Goal: Navigation & Orientation: Understand site structure

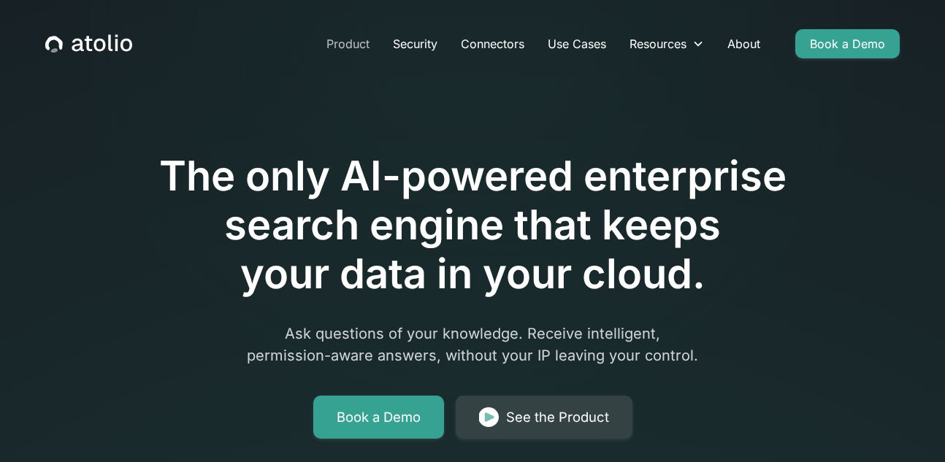
click at [325, 45] on link "Product" at bounding box center [348, 43] width 66 height 29
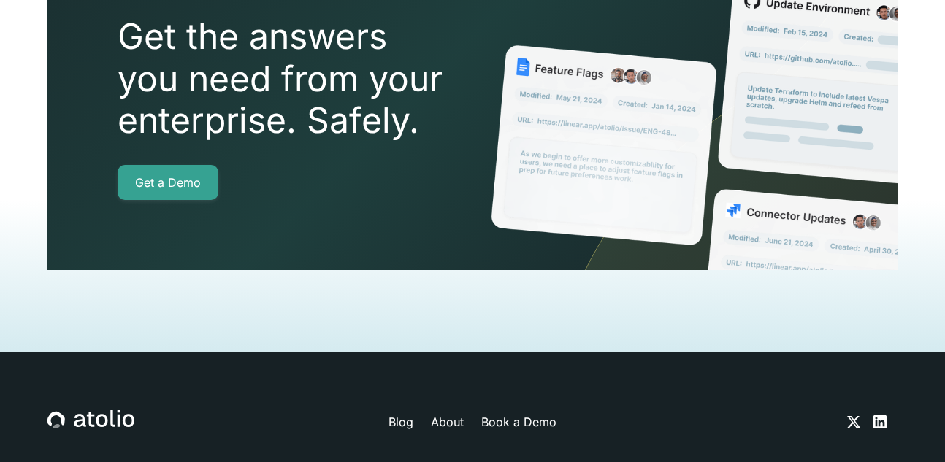
scroll to position [3387, 0]
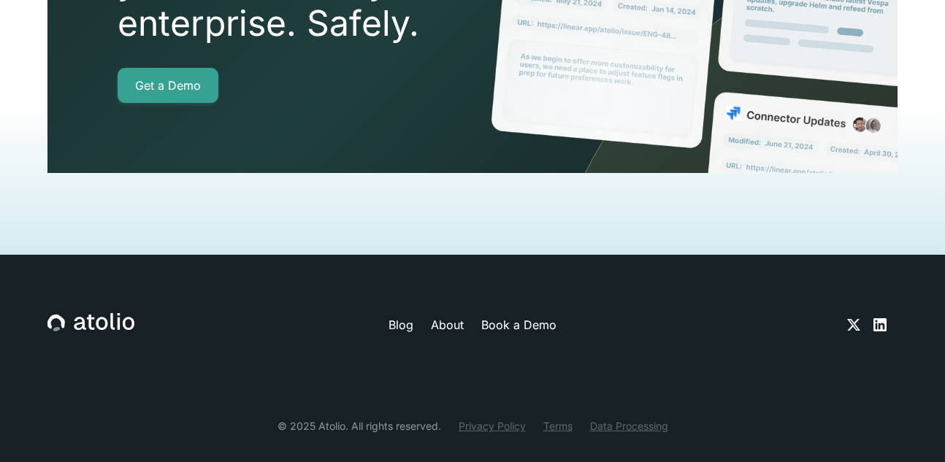
click at [524, 316] on link "Book a Demo" at bounding box center [518, 325] width 75 height 18
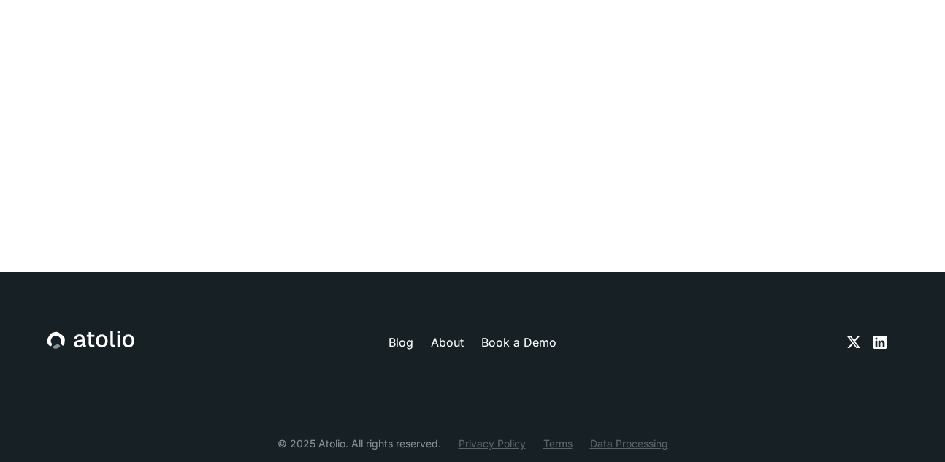
scroll to position [906, 0]
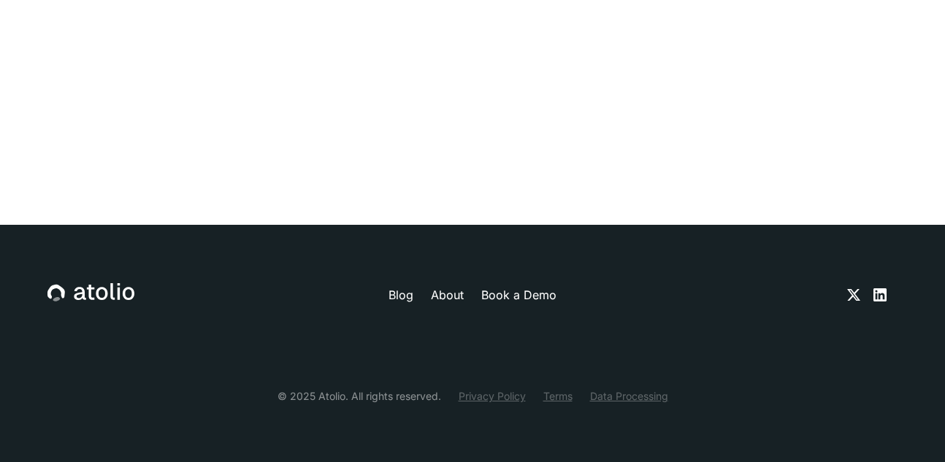
click at [885, 297] on icon at bounding box center [880, 295] width 13 height 13
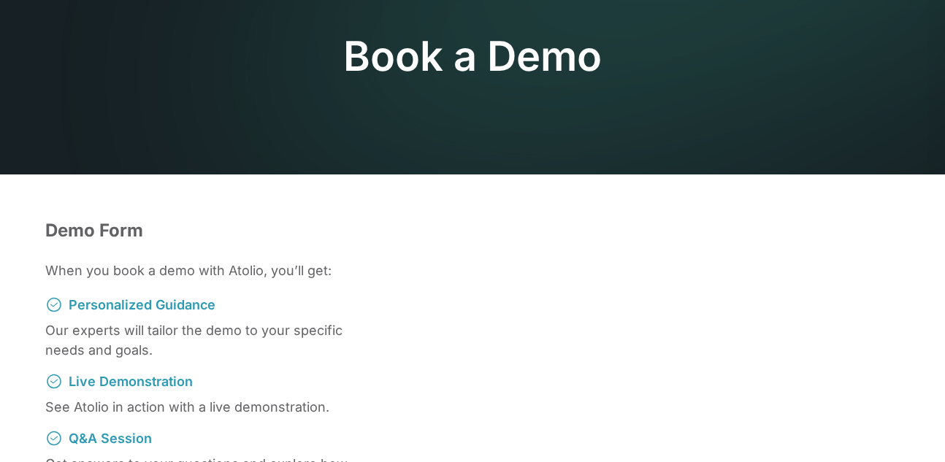
scroll to position [0, 0]
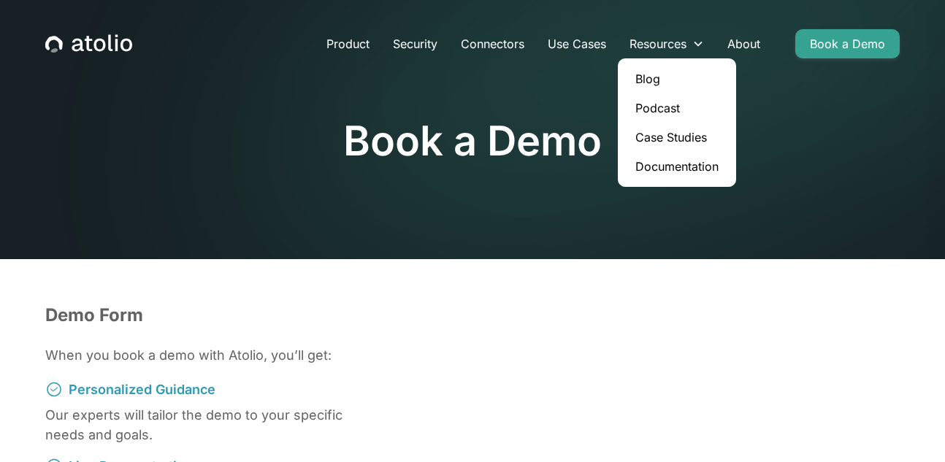
click at [661, 111] on link "Podcast" at bounding box center [677, 107] width 107 height 29
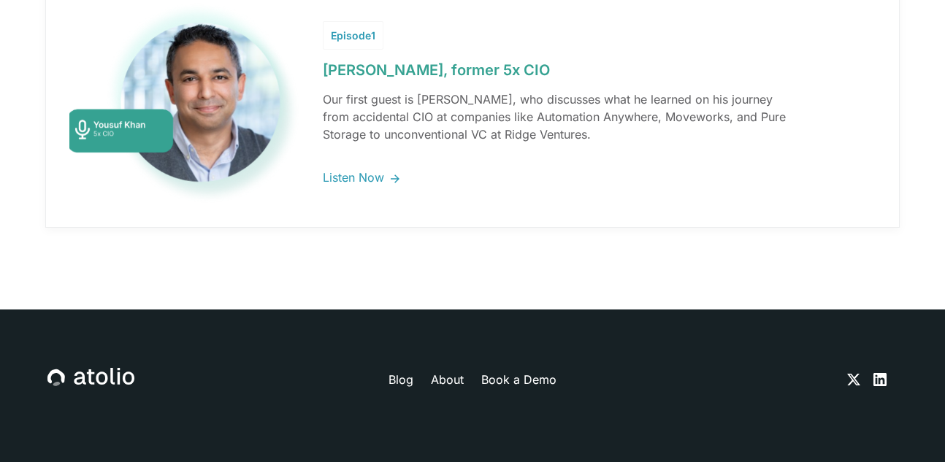
scroll to position [5402, 0]
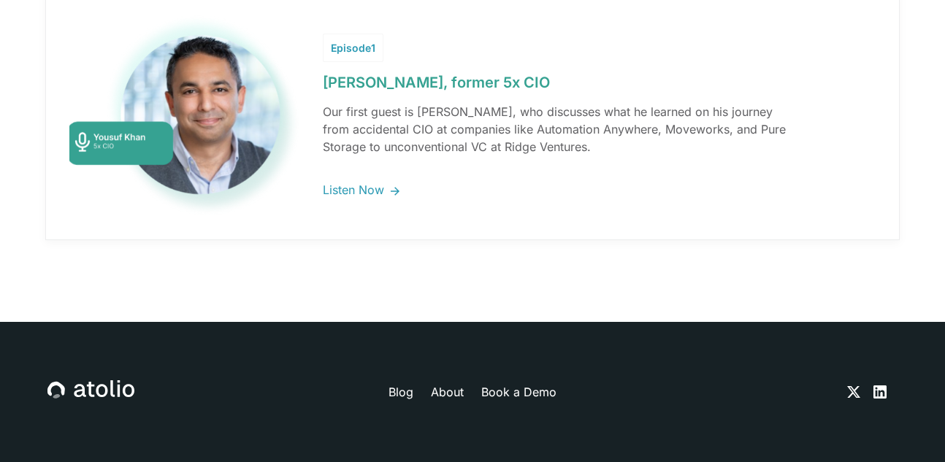
click at [420, 88] on link at bounding box center [472, 115] width 853 height 247
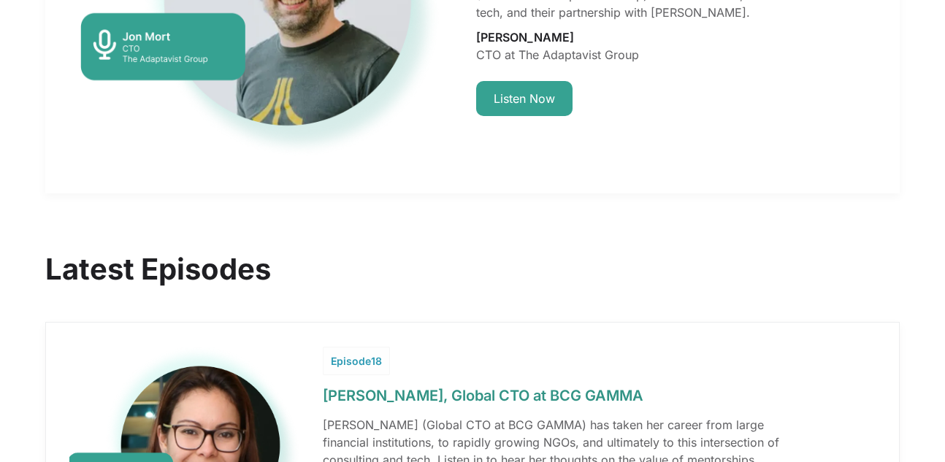
scroll to position [0, 0]
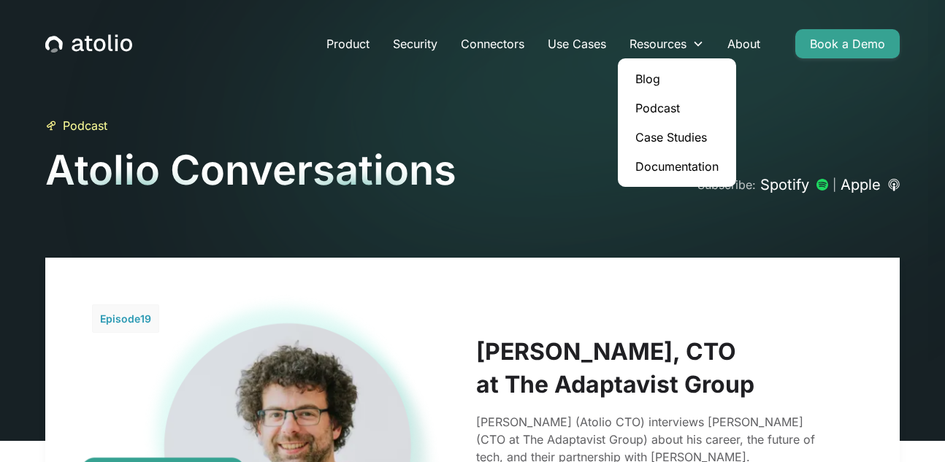
click at [663, 141] on link "Case Studies" at bounding box center [677, 137] width 107 height 29
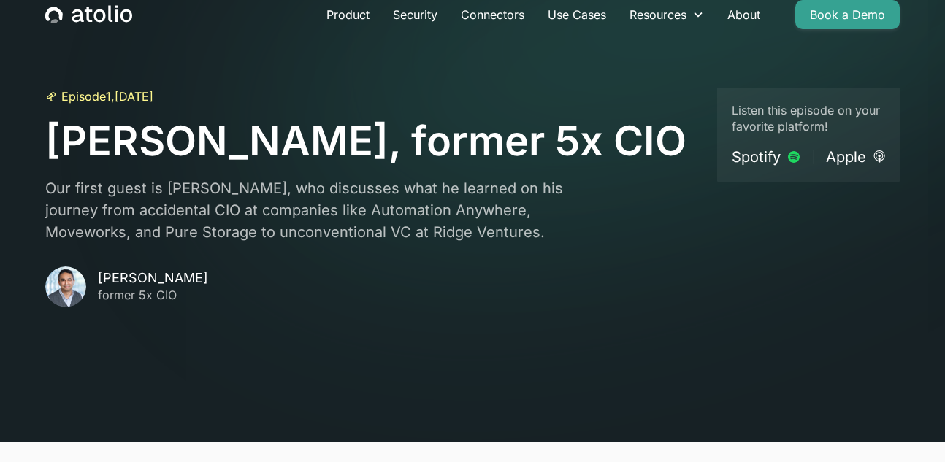
scroll to position [39, 0]
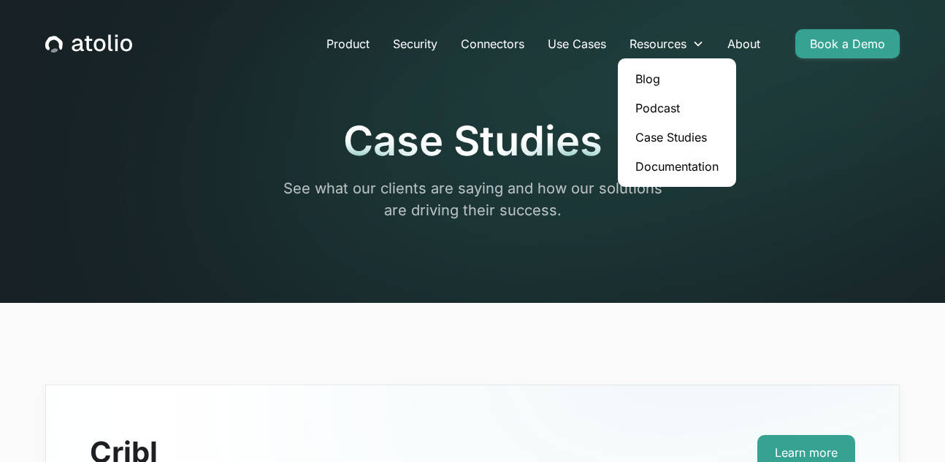
click at [681, 166] on link "Documentation" at bounding box center [677, 166] width 107 height 29
click at [492, 54] on link "Connectors" at bounding box center [492, 43] width 87 height 29
